Goal: Information Seeking & Learning: Learn about a topic

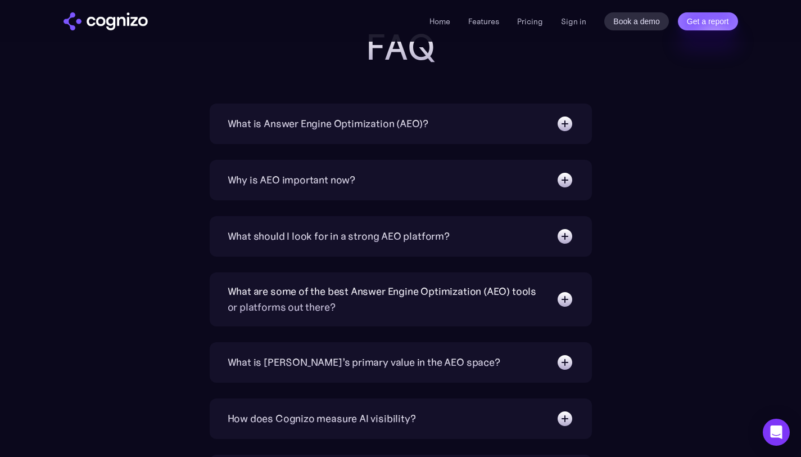
scroll to position [3596, 0]
click at [447, 125] on div "What is Answer Engine Optimization (AEO)?" at bounding box center [401, 125] width 346 height 18
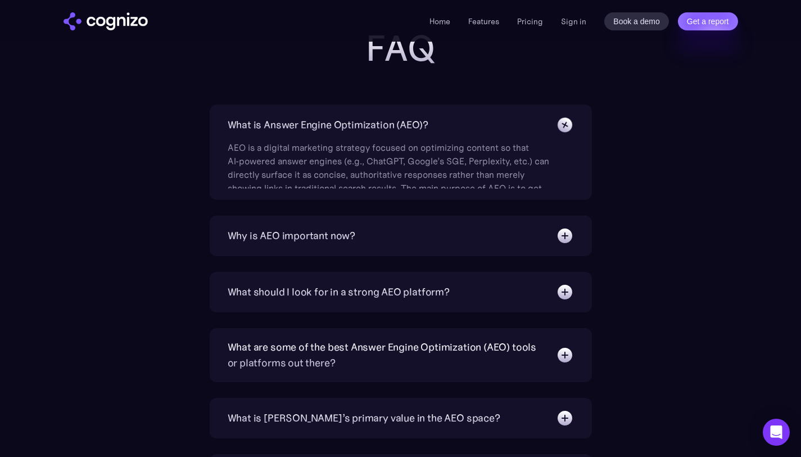
click at [447, 125] on div "What is Answer Engine Optimization (AEO)?" at bounding box center [401, 125] width 346 height 18
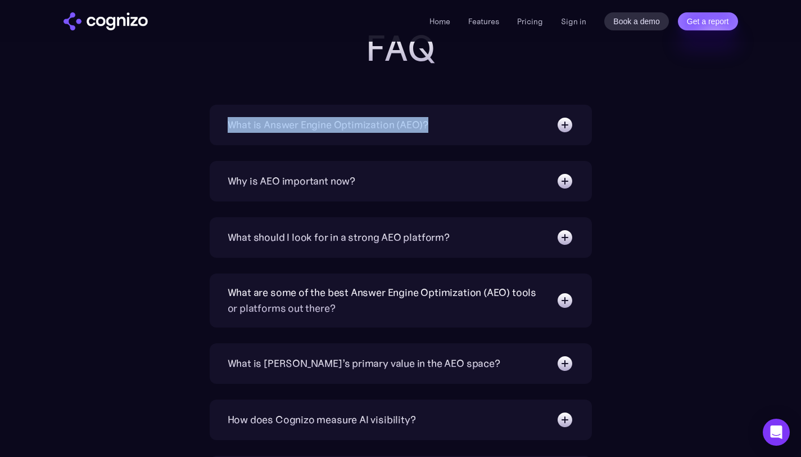
click at [417, 184] on div "Why is AEO important now?" at bounding box center [401, 181] width 346 height 18
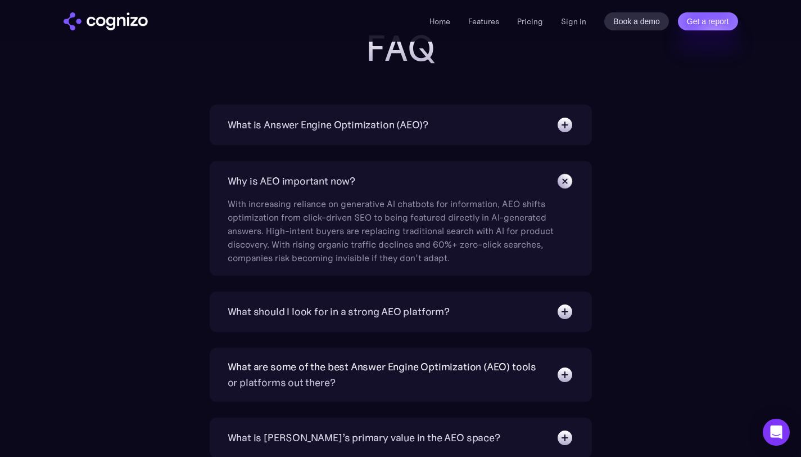
click at [417, 184] on div "Why is AEO important now?" at bounding box center [401, 181] width 346 height 18
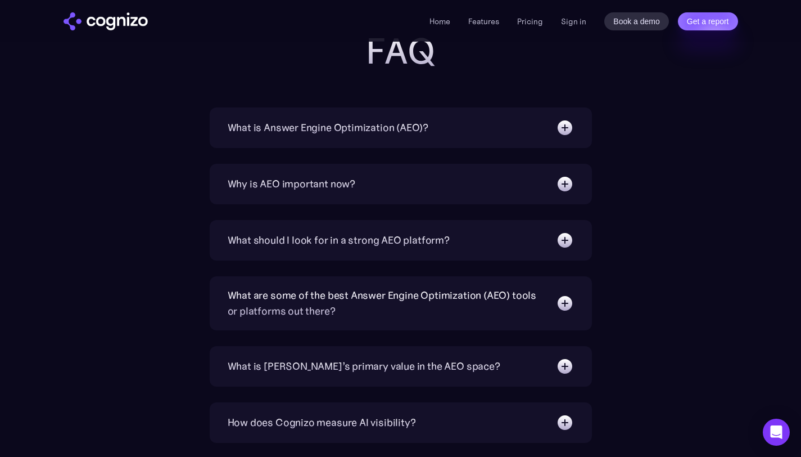
scroll to position [3583, 0]
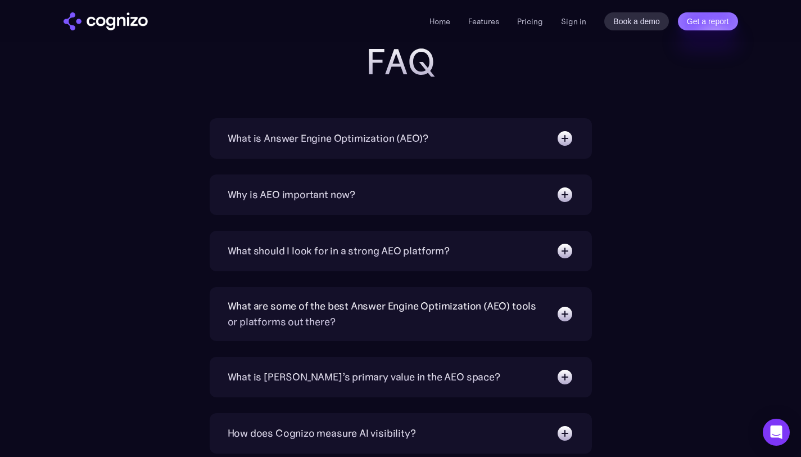
click at [304, 132] on div "What is Answer Engine Optimization (AEO)?" at bounding box center [328, 138] width 201 height 16
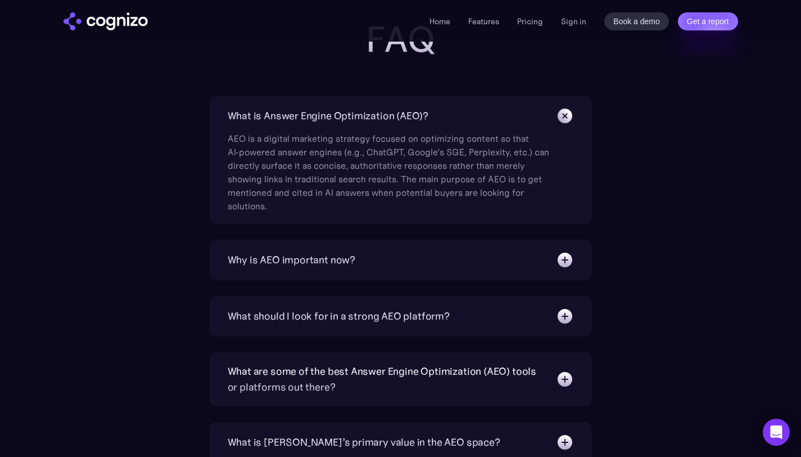
scroll to position [3606, 0]
click at [301, 251] on div "Why is AEO important now?" at bounding box center [292, 259] width 128 height 16
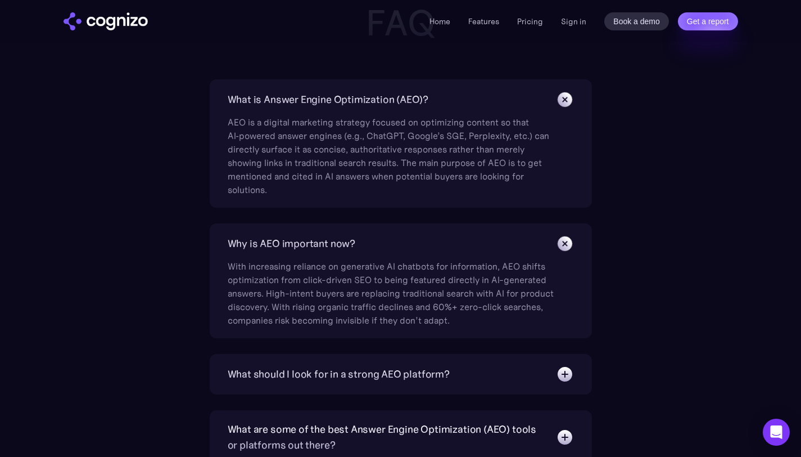
scroll to position [3683, 0]
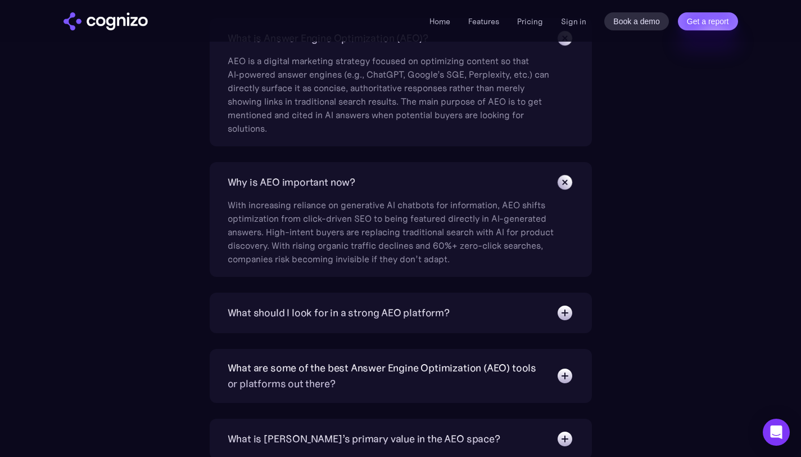
click at [344, 307] on div "What should I look for in a strong AEO platform?" at bounding box center [339, 313] width 222 height 16
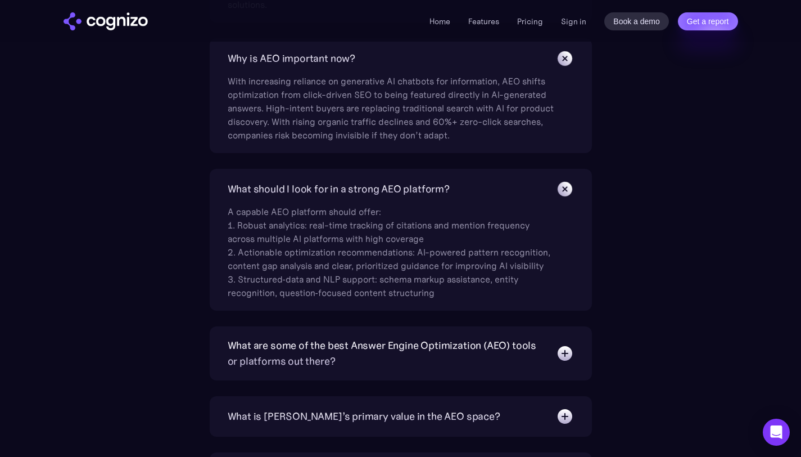
click at [336, 358] on div "What are some of the best Answer Engine Optimization (AEO) tools or platforms o…" at bounding box center [386, 352] width 317 height 31
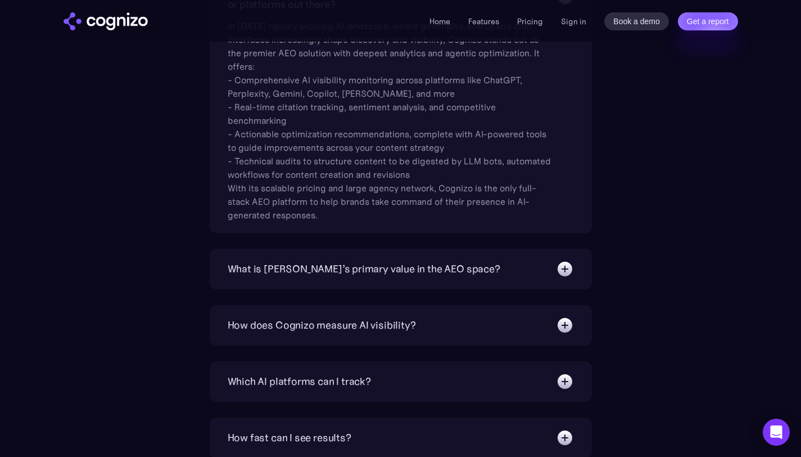
click at [346, 265] on div "What is [PERSON_NAME]’s primary value in the AEO space?" at bounding box center [364, 269] width 273 height 16
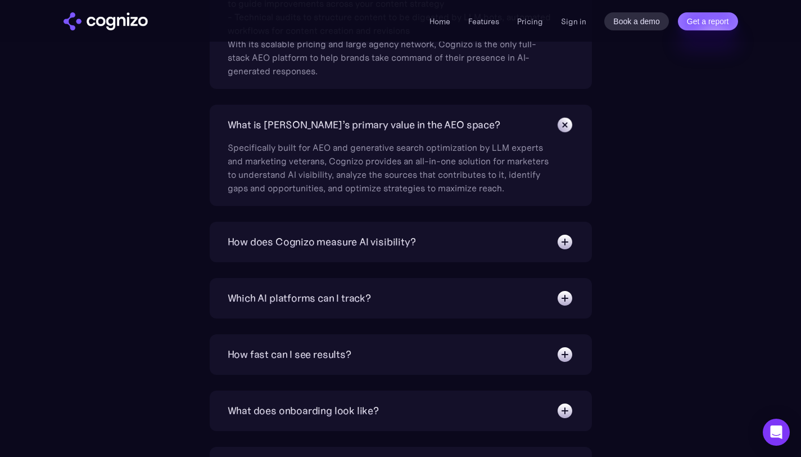
scroll to position [4311, 0]
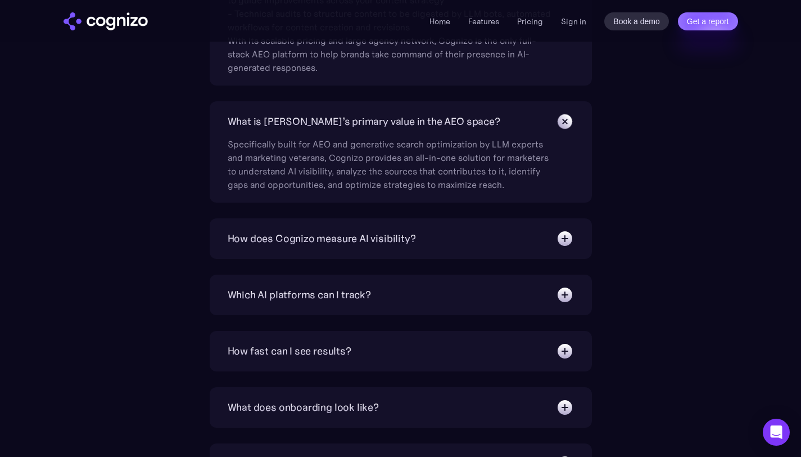
click at [353, 237] on div "How does Cognizo measure AI visibility?" at bounding box center [322, 239] width 188 height 16
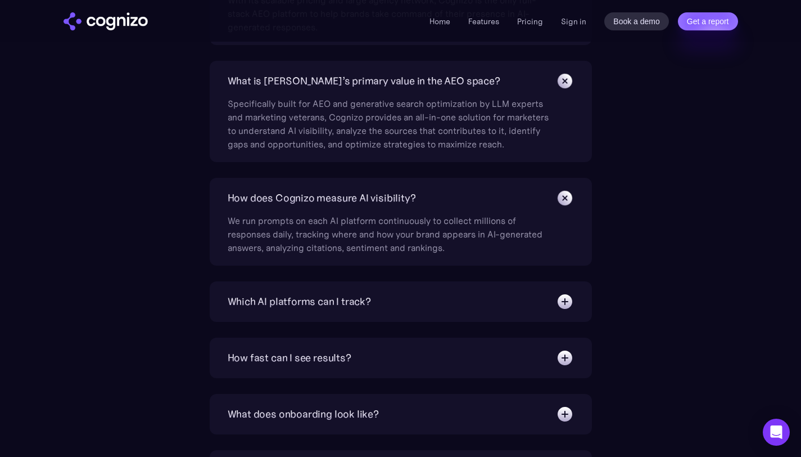
scroll to position [4380, 0]
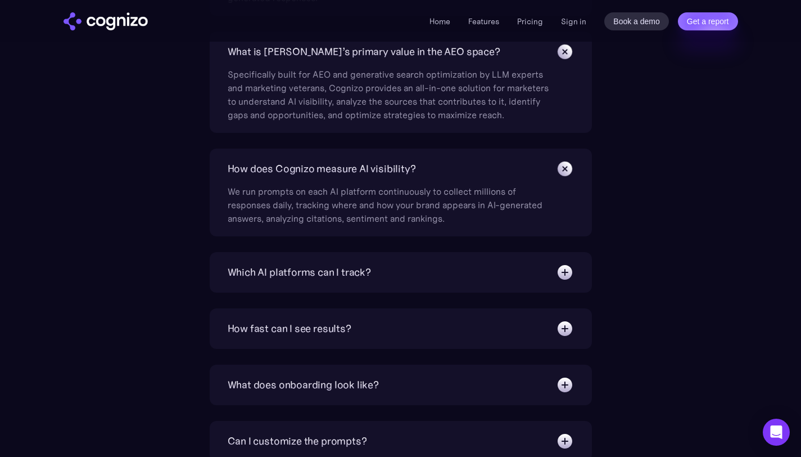
click at [333, 281] on div "Which AI platforms can I track? You can track a wide range of leading AI platfo…" at bounding box center [401, 272] width 382 height 40
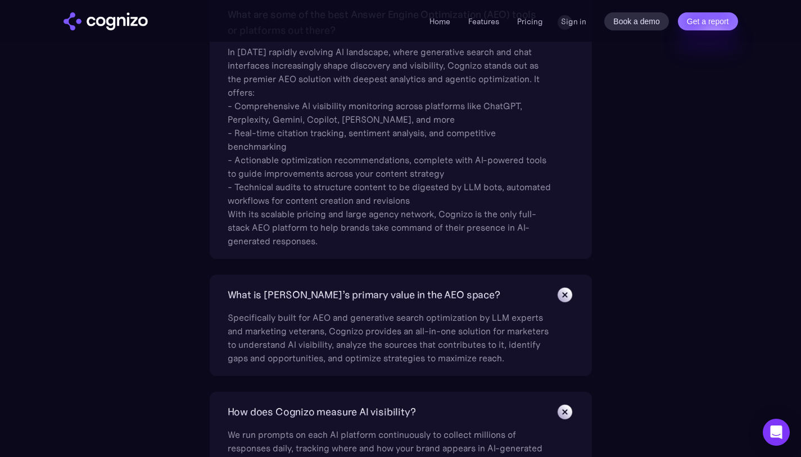
scroll to position [4134, 0]
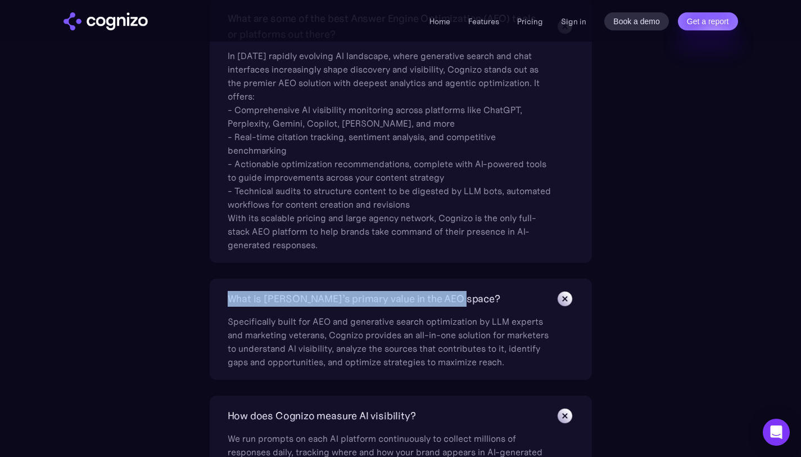
drag, startPoint x: 218, startPoint y: 300, endPoint x: 459, endPoint y: 296, distance: 241.9
click at [461, 296] on div "What is [PERSON_NAME]’s primary value in the AEO space? Specifically built for …" at bounding box center [401, 328] width 382 height 101
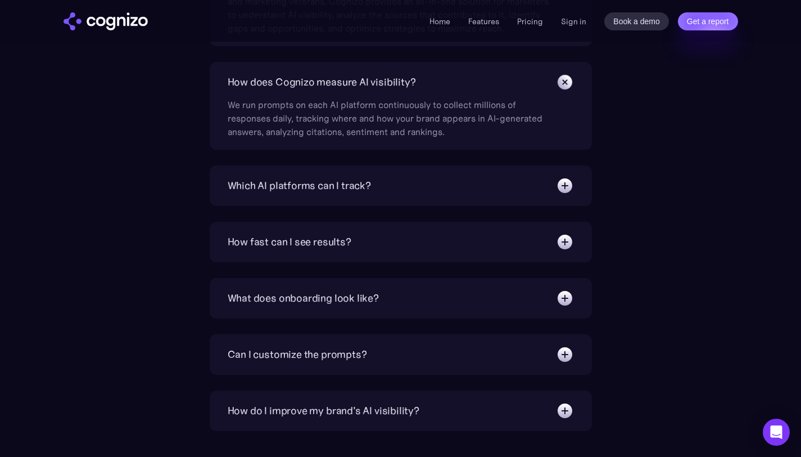
scroll to position [4473, 0]
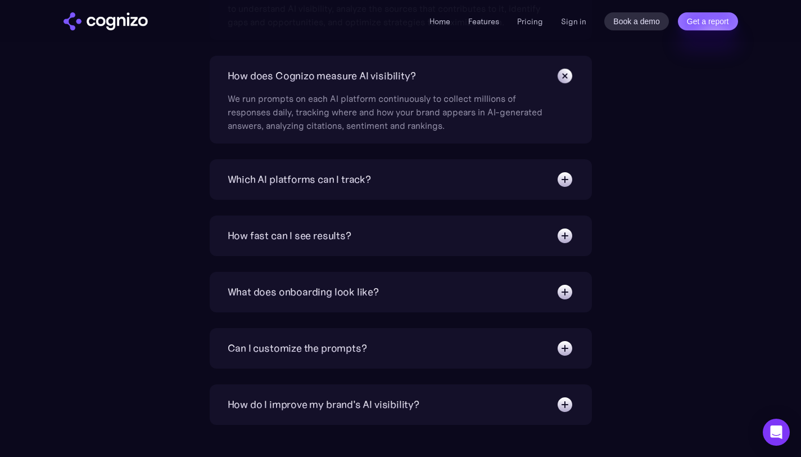
click at [336, 188] on div "Which AI platforms can I track?" at bounding box center [401, 179] width 346 height 18
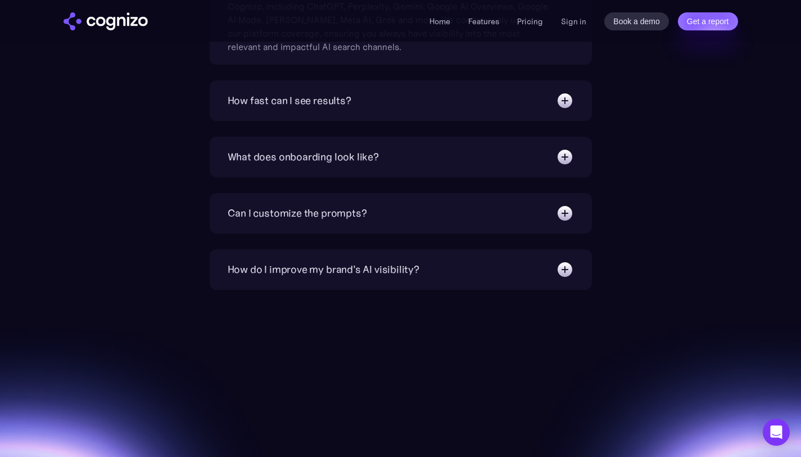
scroll to position [4697, 0]
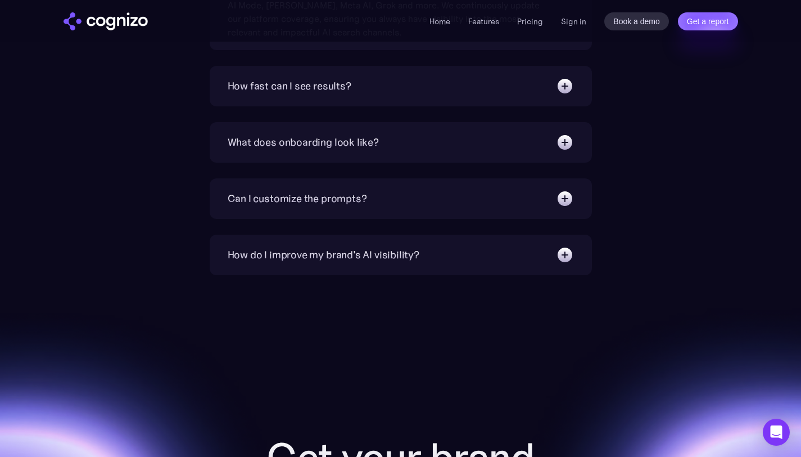
click at [345, 132] on div "What does onboarding look like? Instant. You’ll have a premade prompt set to st…" at bounding box center [401, 142] width 382 height 40
click at [350, 147] on div "What does onboarding look like?" at bounding box center [303, 142] width 151 height 16
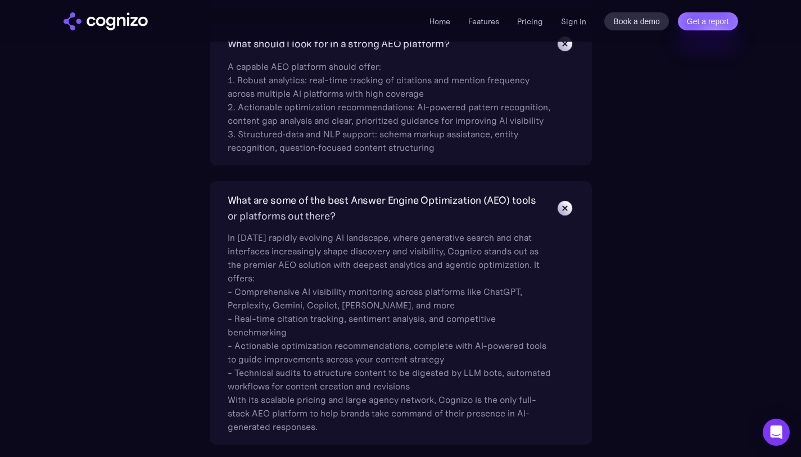
scroll to position [3763, 0]
